Goal: Transaction & Acquisition: Purchase product/service

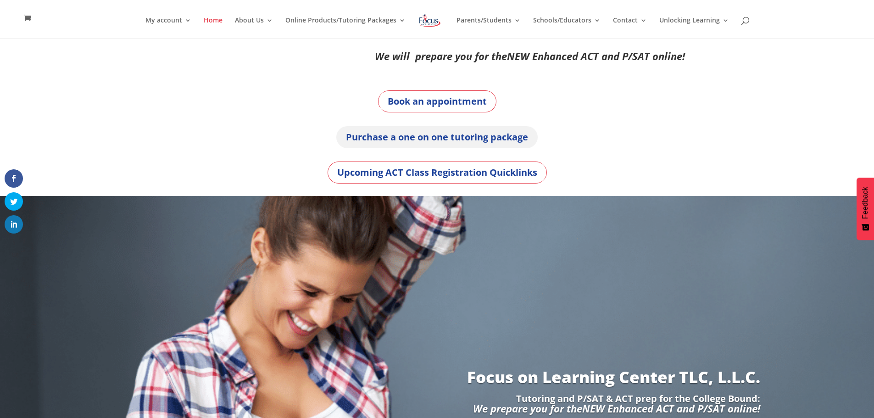
click at [515, 144] on link "Purchase a one on one tutoring package" at bounding box center [436, 137] width 201 height 22
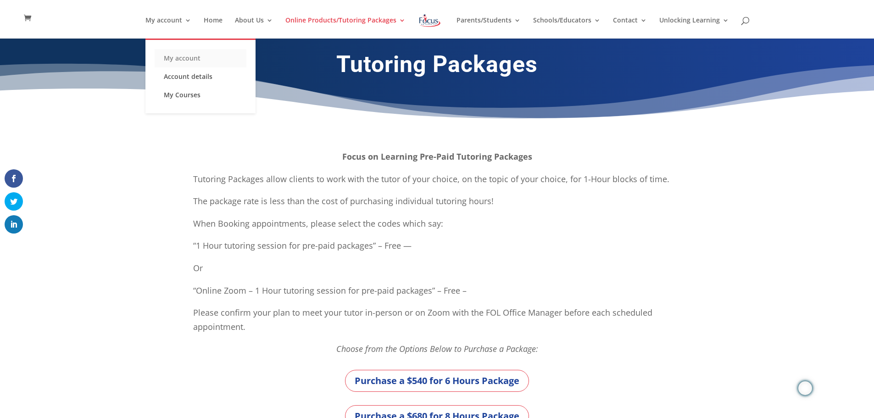
click at [193, 57] on link "My account" at bounding box center [201, 58] width 92 height 18
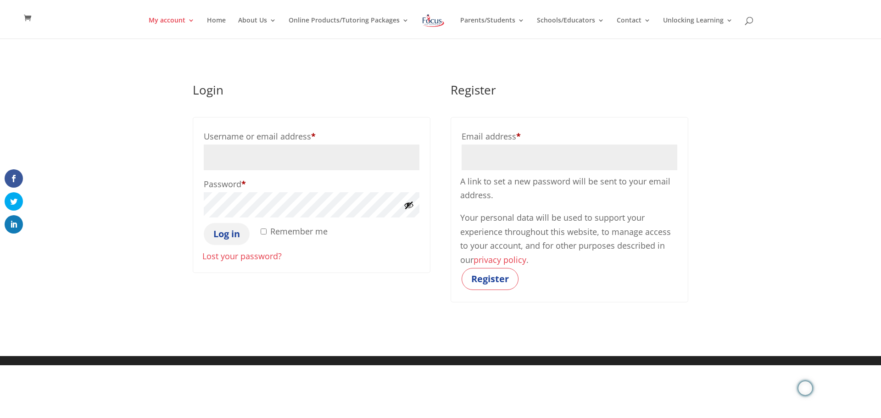
type input "[PERSON_NAME][EMAIL_ADDRESS][PERSON_NAME][DOMAIN_NAME]"
click at [238, 240] on button "Log in" at bounding box center [227, 234] width 46 height 22
click at [265, 235] on label "Remember me" at bounding box center [293, 231] width 69 height 17
click at [265, 234] on input "Remember me" at bounding box center [264, 231] width 6 height 6
checkbox input "true"
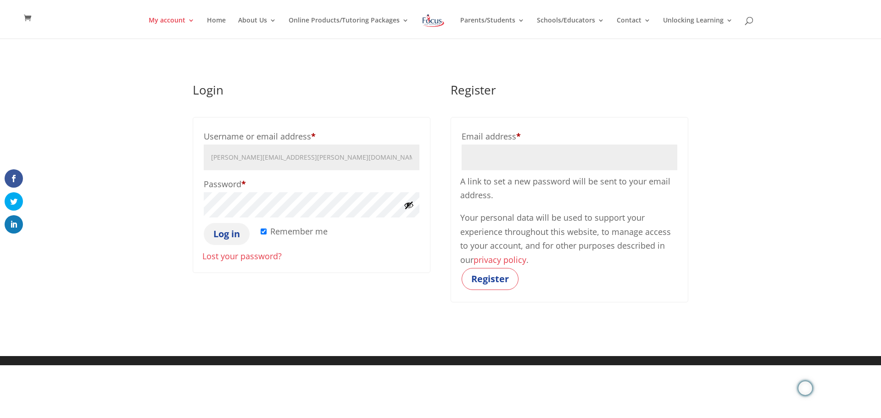
click at [224, 235] on button "Log in" at bounding box center [227, 234] width 46 height 22
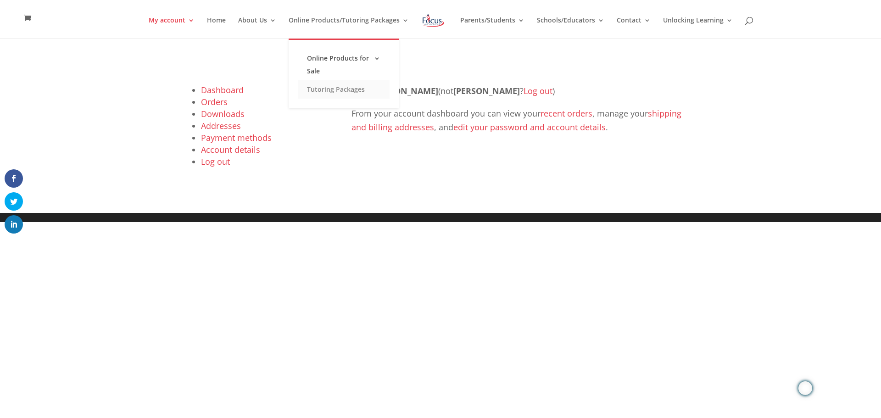
click at [347, 87] on link "Tutoring Packages" at bounding box center [344, 89] width 92 height 18
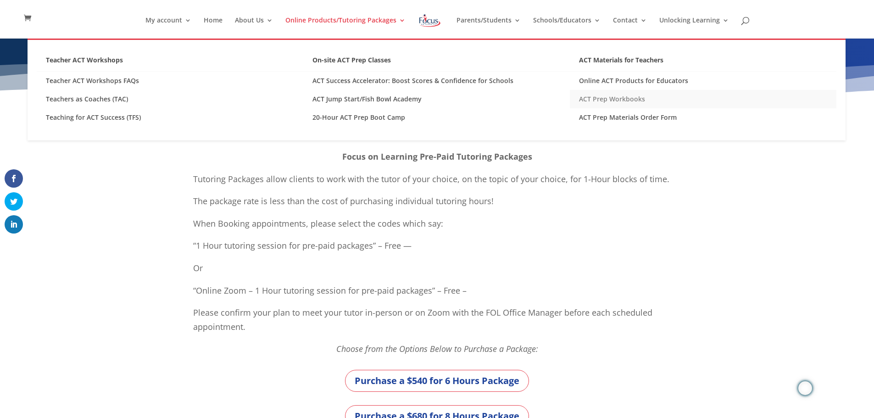
click at [605, 96] on link "ACT Prep Workbooks" at bounding box center [703, 99] width 267 height 18
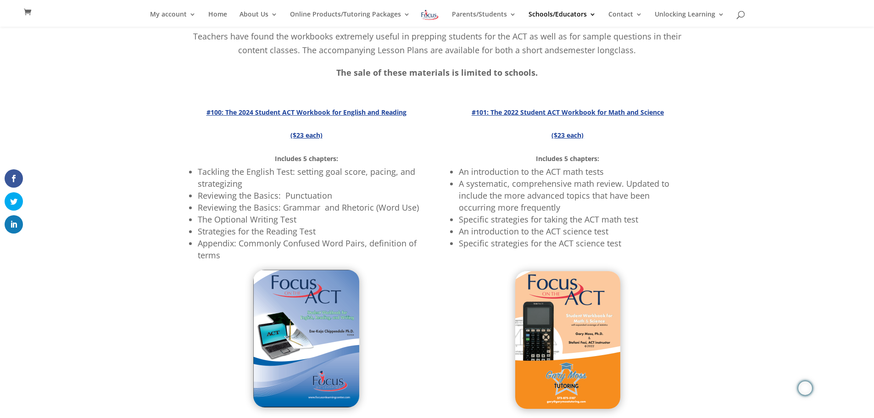
scroll to position [153, 0]
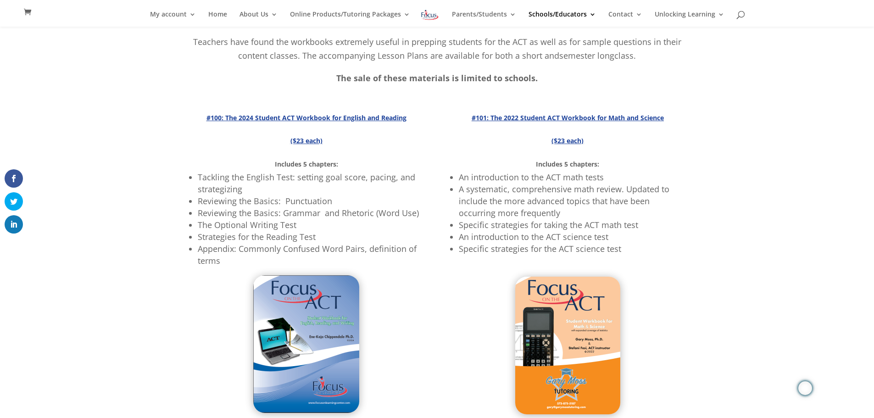
click at [567, 117] on strong "#101: The 2022 Student ACT Workbook for Math and Science" at bounding box center [568, 117] width 192 height 9
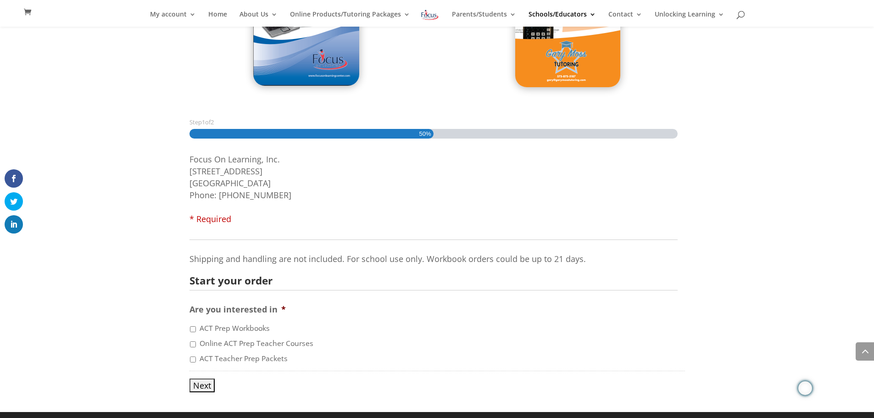
scroll to position [483, 0]
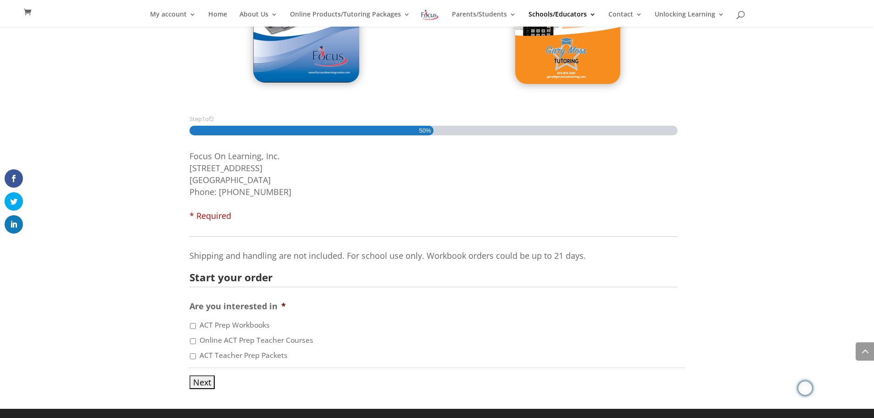
click at [193, 325] on input "ACT Prep Workbooks" at bounding box center [193, 326] width 6 height 6
checkbox input "true"
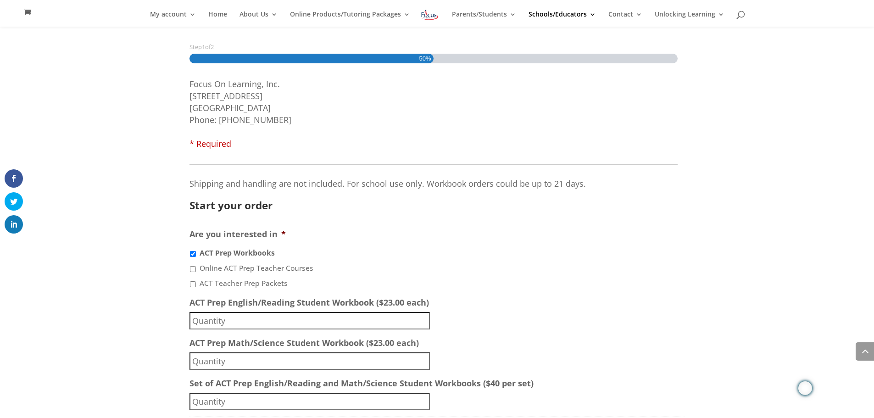
scroll to position [604, 0]
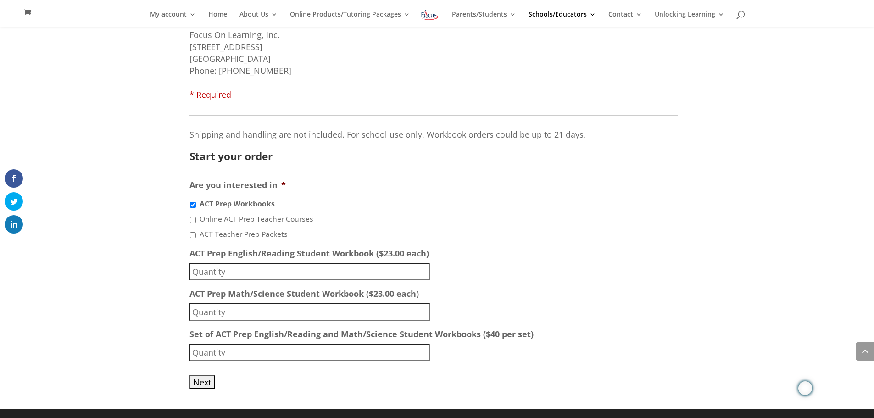
click at [389, 273] on input "ACT Prep English/Reading Student Workbook ($23.00 each)" at bounding box center [309, 271] width 240 height 17
click at [638, 239] on li "ACT Teacher Prep Packets" at bounding box center [437, 233] width 496 height 11
type input "1"
click at [423, 349] on input "1" at bounding box center [309, 352] width 240 height 17
drag, startPoint x: 196, startPoint y: 351, endPoint x: 152, endPoint y: 351, distance: 43.6
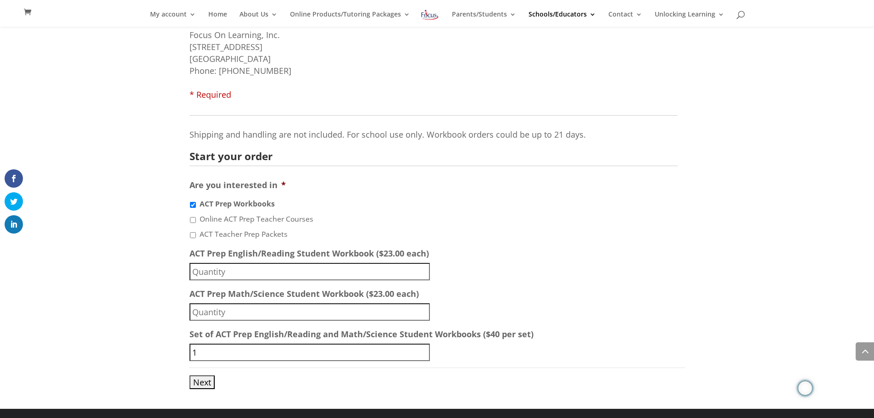
click at [153, 351] on div "Step 1 of 2 50% Focus On Learning, Inc. 3610 Buttonwood Drive #200 Columbia, MO…" at bounding box center [437, 192] width 874 height 434
click at [423, 355] on input "-1" at bounding box center [309, 352] width 240 height 17
click at [249, 352] on input "-1" at bounding box center [309, 352] width 240 height 17
drag, startPoint x: 213, startPoint y: 355, endPoint x: 150, endPoint y: 355, distance: 63.3
click at [150, 355] on div "Step 1 of 2 50% Focus On Learning, Inc. 3610 Buttonwood Drive #200 Columbia, MO…" at bounding box center [437, 192] width 874 height 434
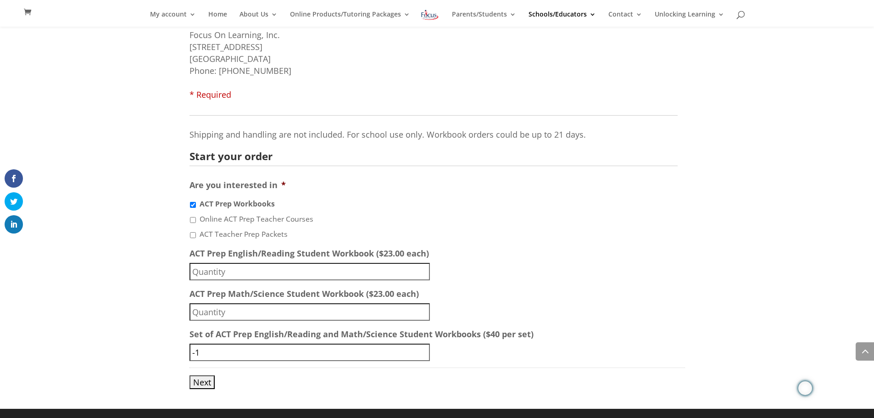
type input "6"
type input "40"
click at [203, 379] on input "Next" at bounding box center [201, 382] width 25 height 14
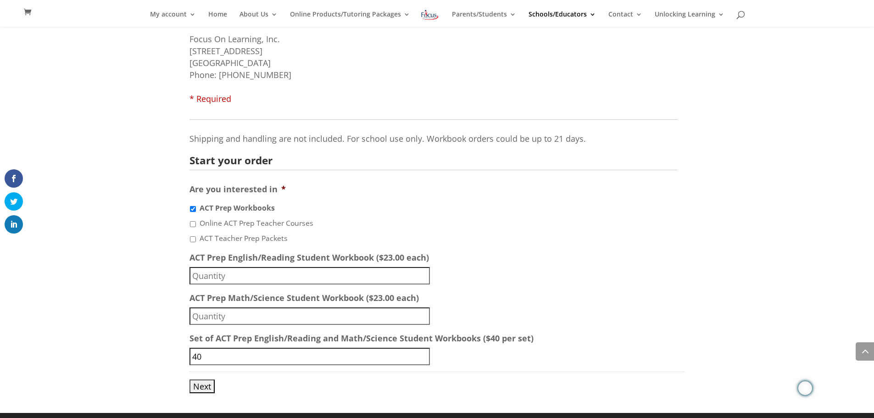
scroll to position [606, 0]
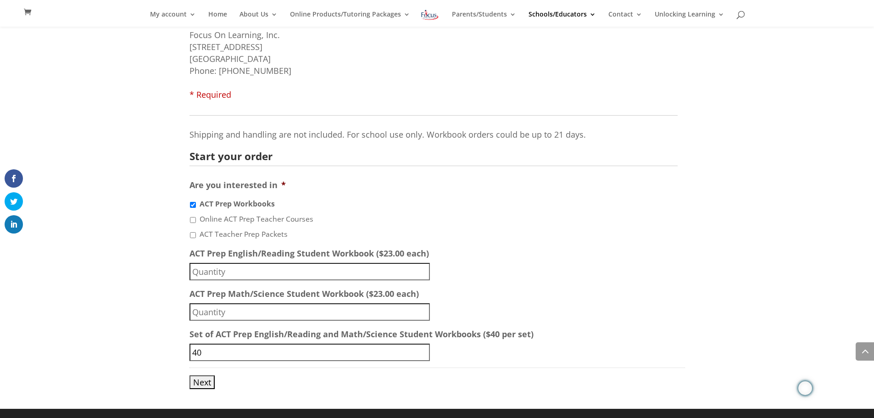
drag, startPoint x: 204, startPoint y: 357, endPoint x: 171, endPoint y: 356, distance: 33.0
click at [171, 356] on div "Step 1 of 2 50% Focus On Learning, Inc. [STREET_ADDRESS] Phone: [PHONE_NUMBER] …" at bounding box center [437, 192] width 874 height 434
type input "15"
click at [646, 334] on li "Set of ACT Prep English/Reading and Math/Science Student Workbooks ($40 per set…" at bounding box center [437, 344] width 496 height 33
drag, startPoint x: 208, startPoint y: 351, endPoint x: 149, endPoint y: 351, distance: 59.2
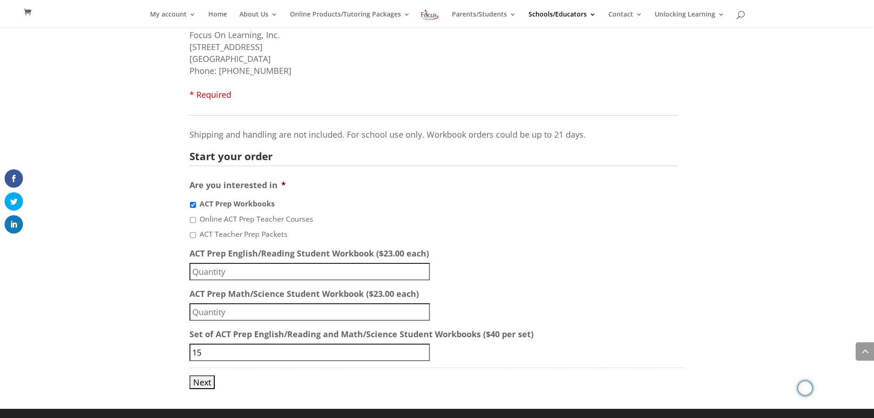
click at [149, 351] on div "Step 1 of 2 50% Focus On Learning, Inc. [STREET_ADDRESS] Phone: [PHONE_NUMBER] …" at bounding box center [437, 192] width 874 height 434
